Goal: Information Seeking & Learning: Learn about a topic

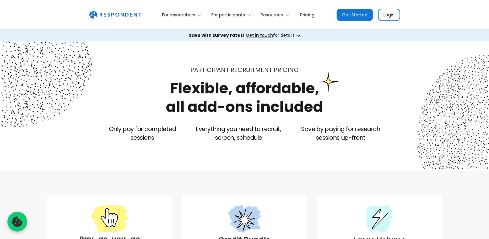
click at [307, 12] on link "Pricing" at bounding box center [307, 14] width 24 height 15
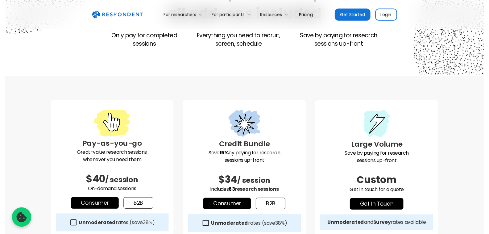
scroll to position [93, 0]
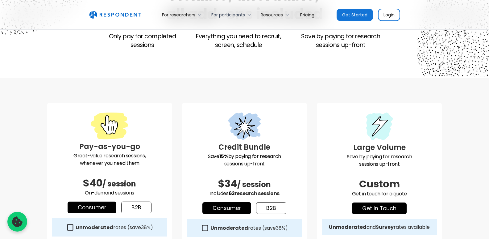
click at [246, 14] on div "For participants" at bounding box center [232, 14] width 49 height 15
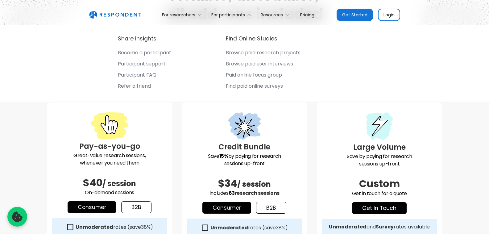
click at [248, 52] on div "Browse paid research projects" at bounding box center [263, 53] width 75 height 6
